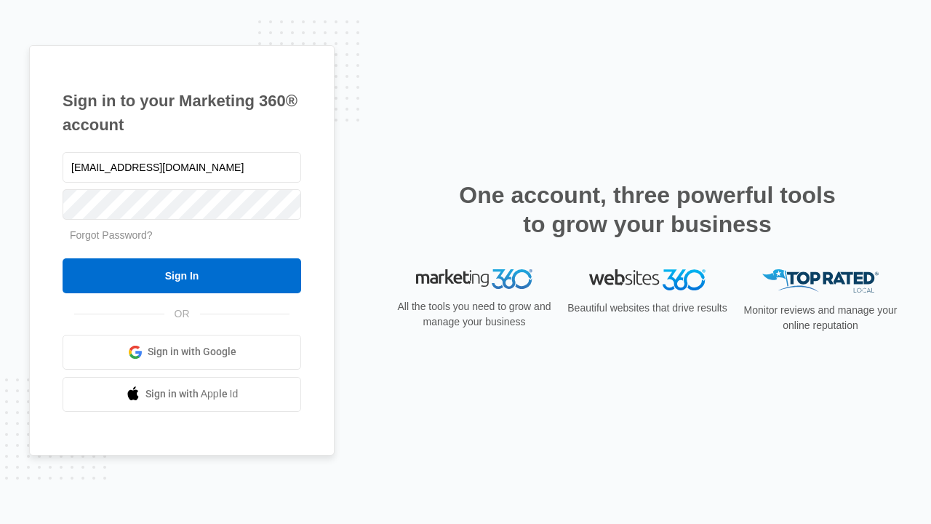
type input "dankie614@gmail.com"
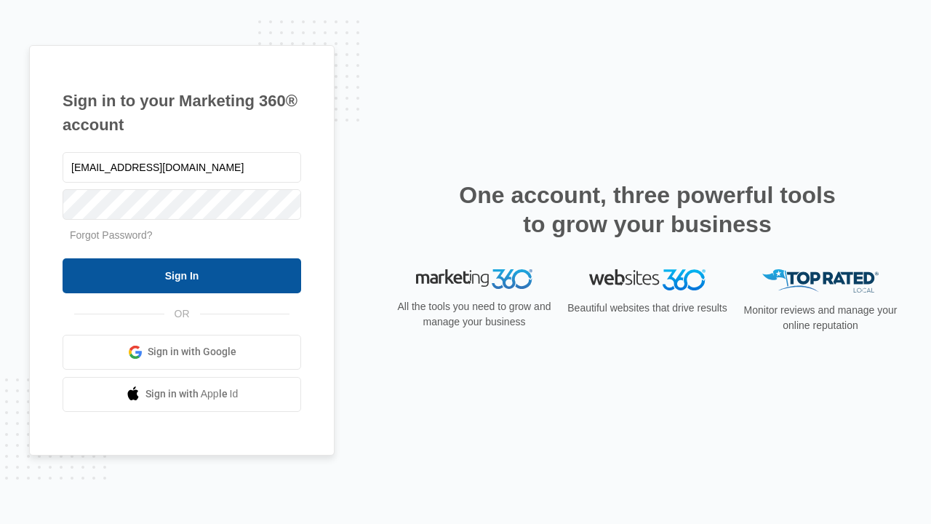
click at [182, 275] on input "Sign In" at bounding box center [182, 275] width 239 height 35
